Goal: Information Seeking & Learning: Learn about a topic

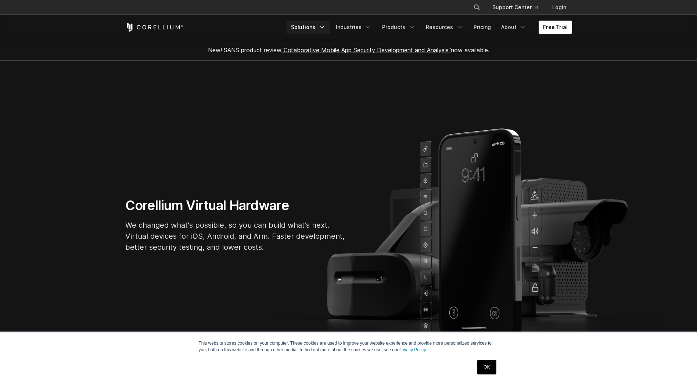
click at [326, 29] on icon "Navigation Menu" at bounding box center [321, 27] width 7 height 7
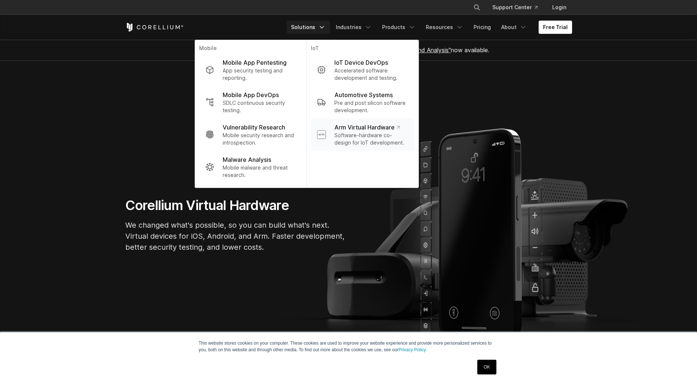
click at [377, 126] on p "Arm Virtual Hardware" at bounding box center [366, 127] width 65 height 9
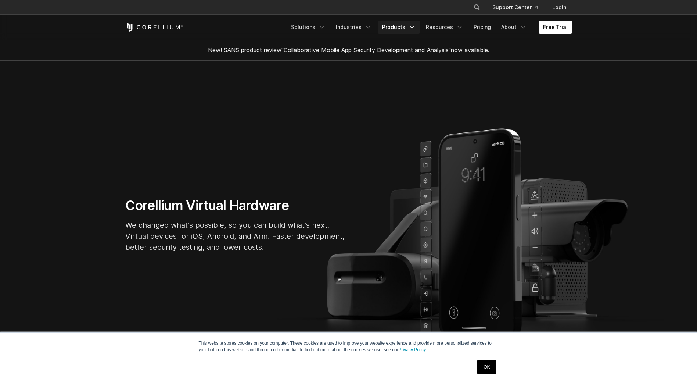
click at [406, 26] on link "Products" at bounding box center [399, 27] width 42 height 13
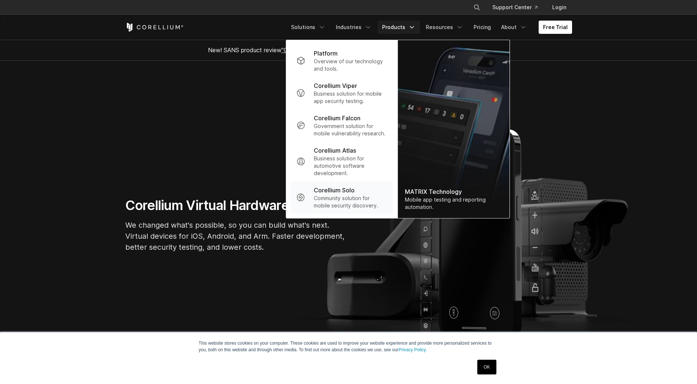
click at [336, 189] on p "Corellium Solo" at bounding box center [334, 190] width 41 height 9
